Goal: Information Seeking & Learning: Check status

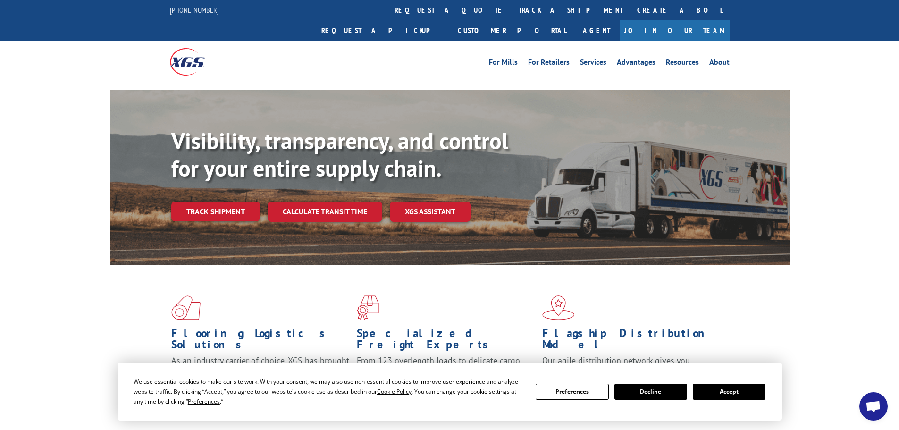
click at [722, 394] on button "Accept" at bounding box center [729, 392] width 73 height 16
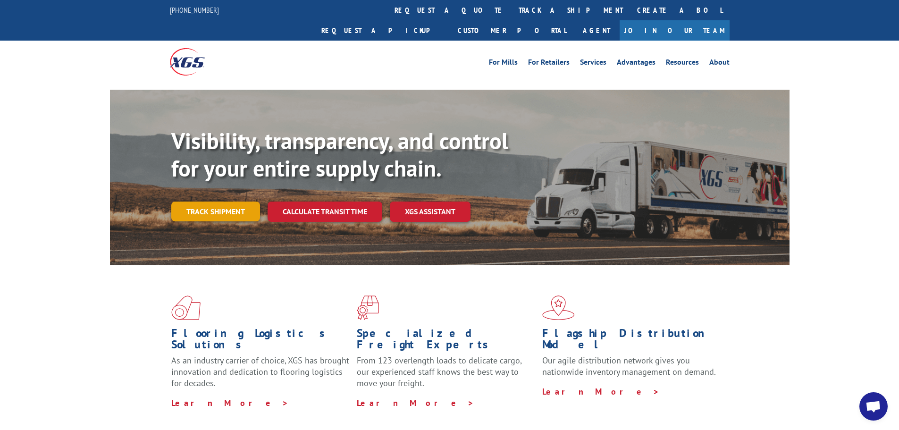
click at [224, 201] on link "Track shipment" at bounding box center [215, 211] width 89 height 20
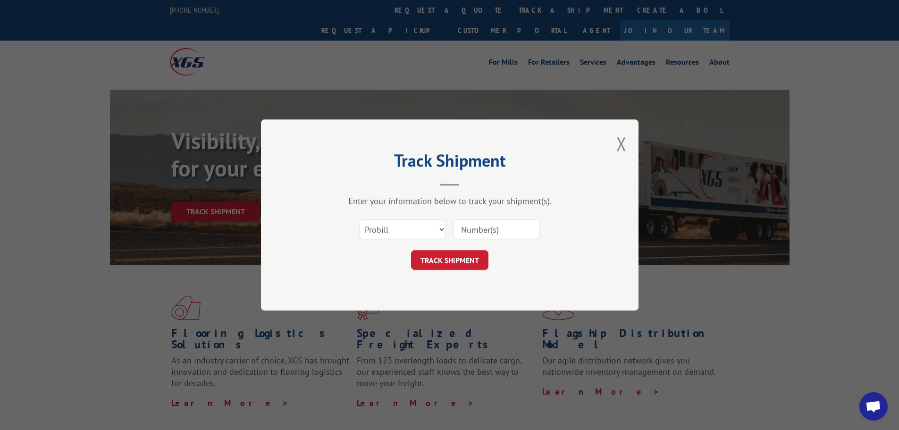
click at [478, 230] on input at bounding box center [496, 229] width 87 height 20
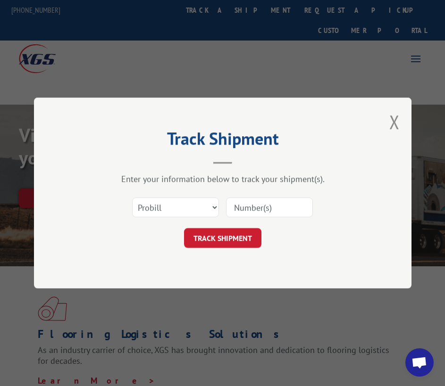
paste input "17402027"
click at [236, 244] on button "TRACK SHIPMENT" at bounding box center [222, 238] width 77 height 20
click at [253, 206] on input "17402027" at bounding box center [269, 208] width 87 height 20
type input "17402027"
click at [233, 240] on button "TRACK SHIPMENT" at bounding box center [222, 238] width 77 height 20
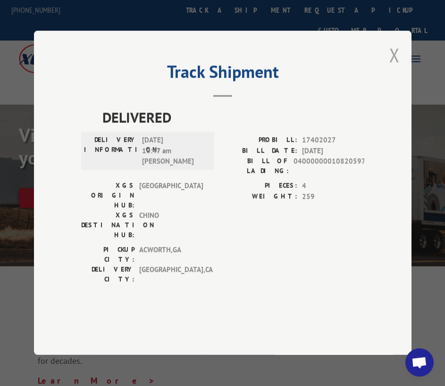
click at [396, 67] on button "Close modal" at bounding box center [394, 54] width 10 height 25
